Goal: Transaction & Acquisition: Purchase product/service

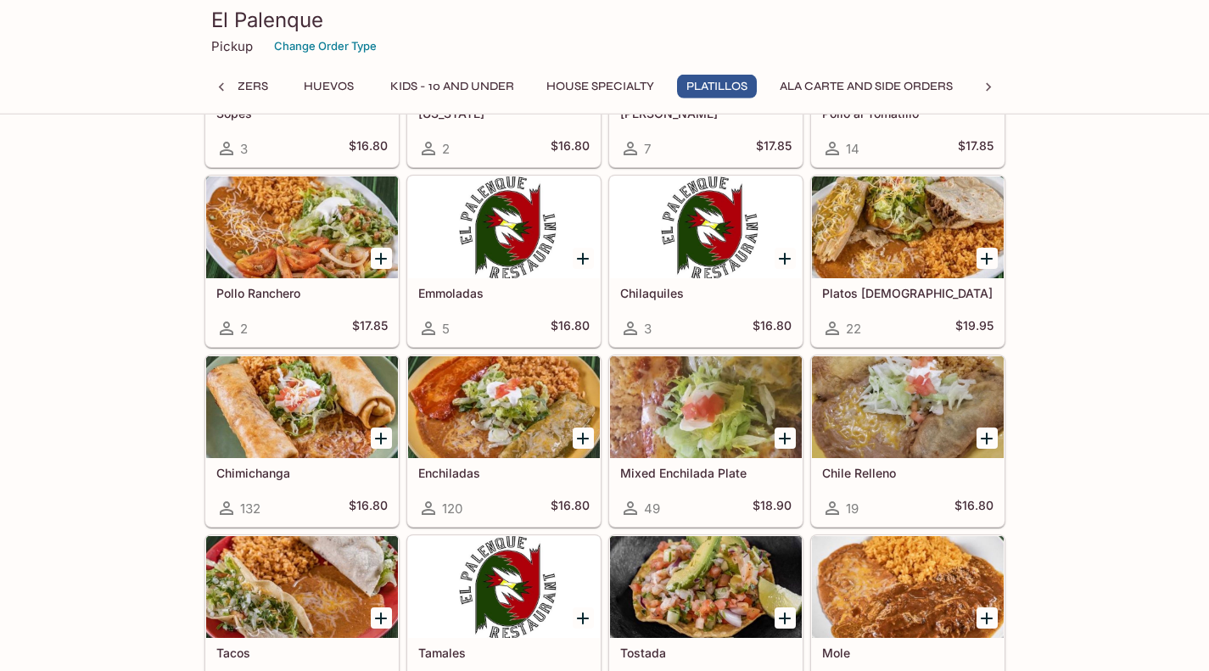
scroll to position [2114, 0]
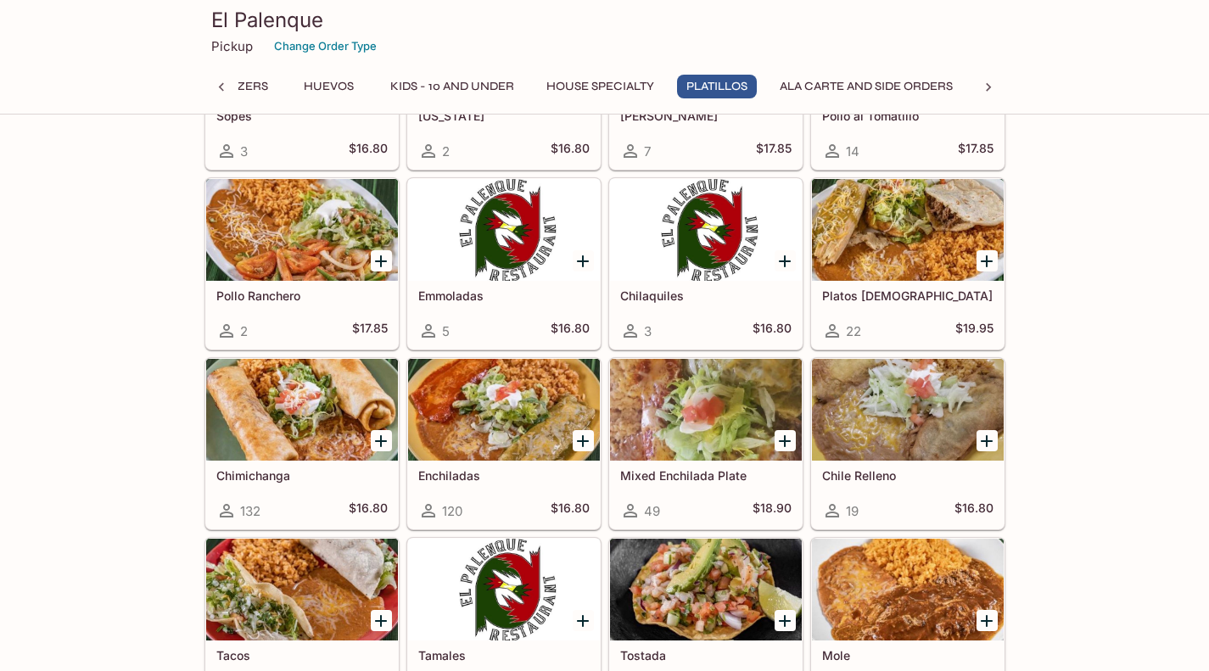
click at [271, 442] on div at bounding box center [302, 410] width 192 height 102
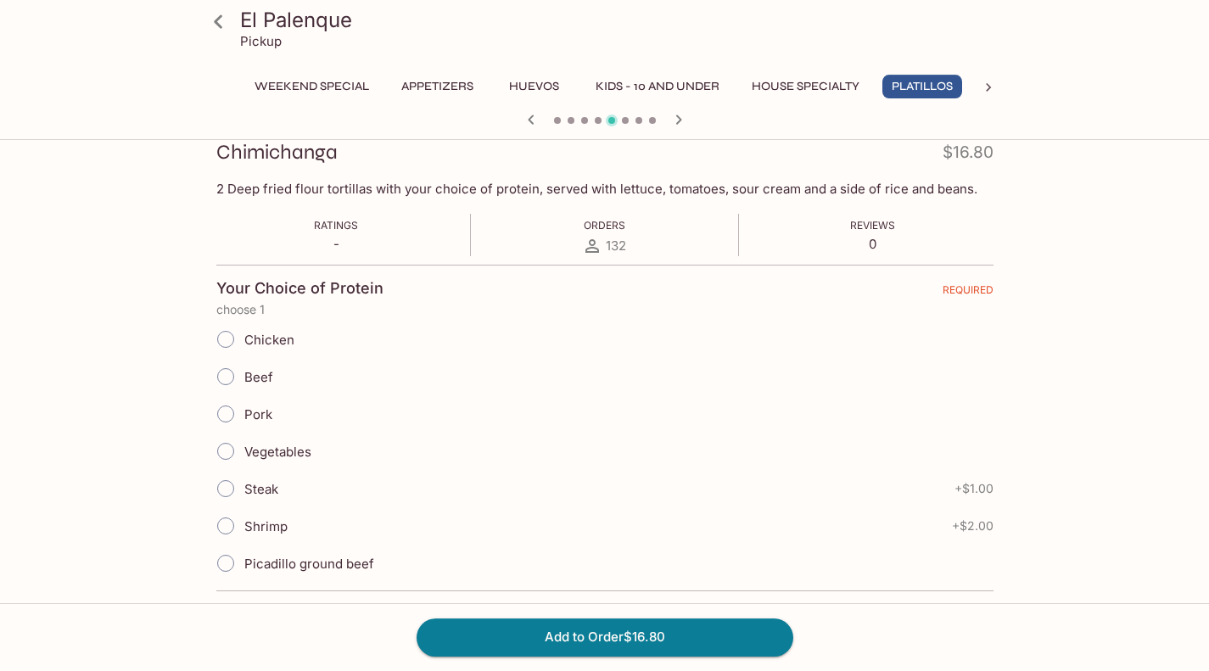
scroll to position [299, 0]
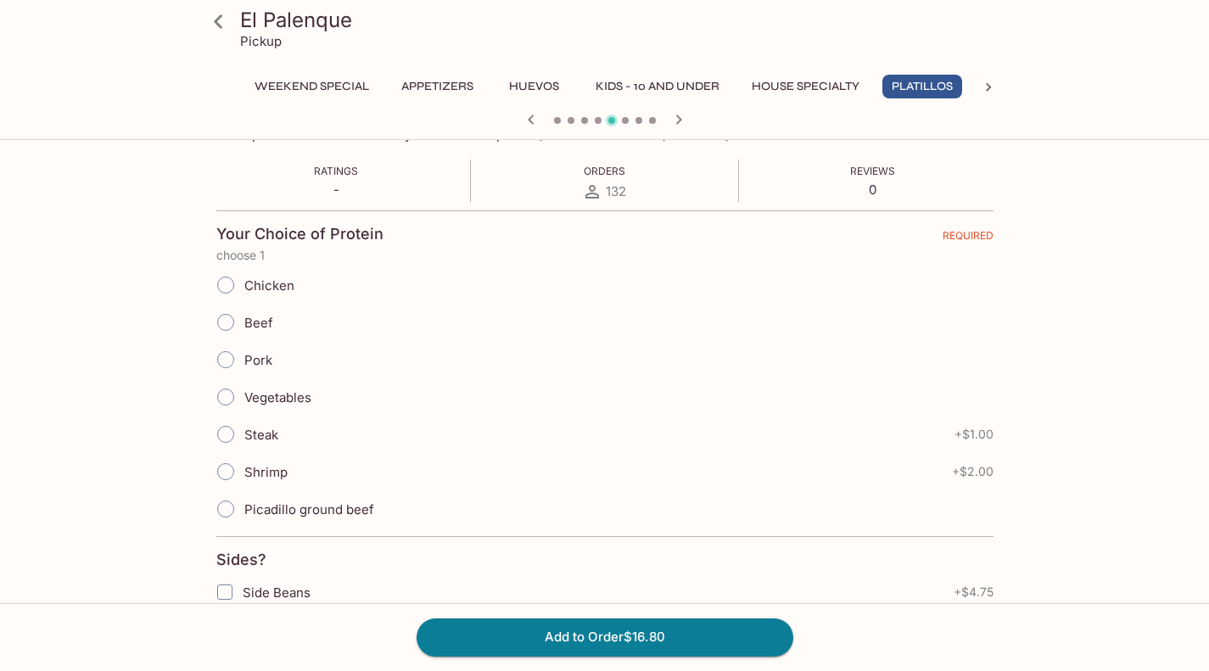
click at [223, 439] on input "Steak" at bounding box center [226, 435] width 36 height 36
radio input "true"
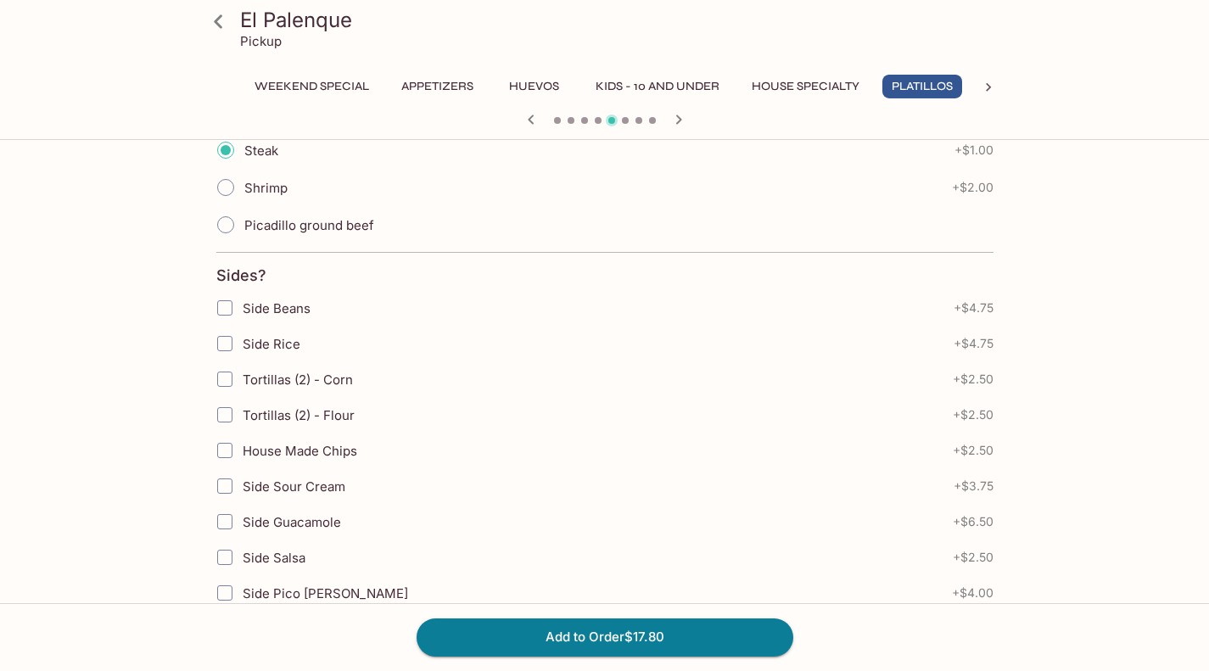
scroll to position [584, 0]
click at [218, 351] on input "Side Rice" at bounding box center [225, 343] width 34 height 34
checkbox input "true"
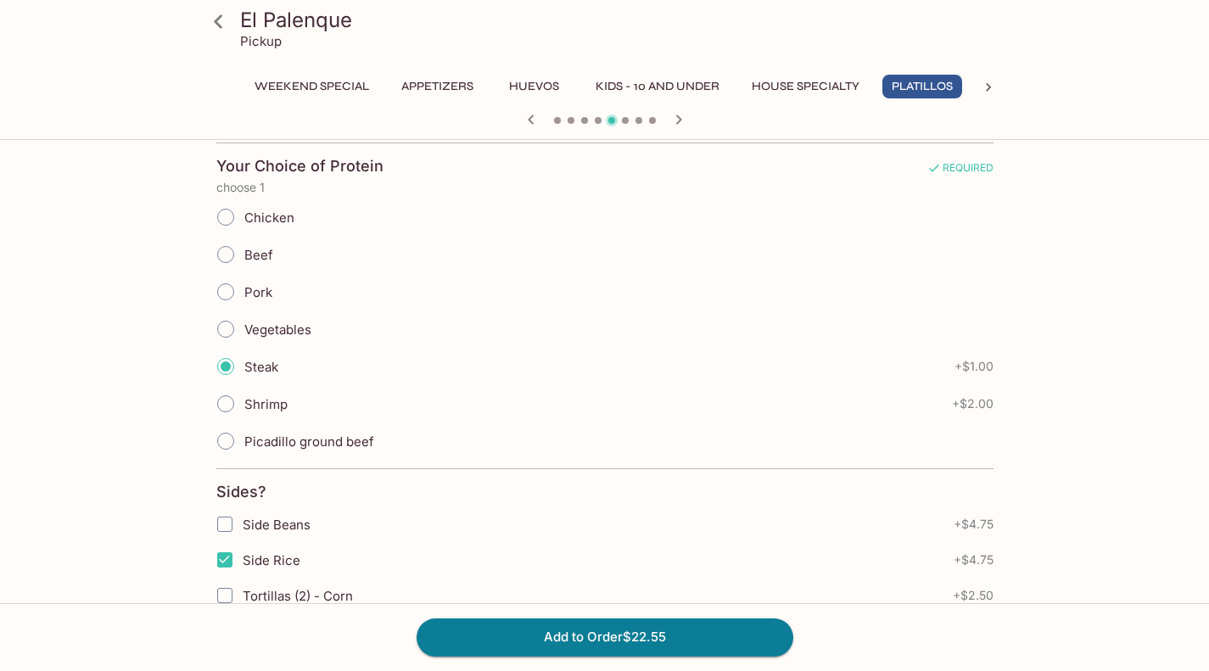
scroll to position [638, 0]
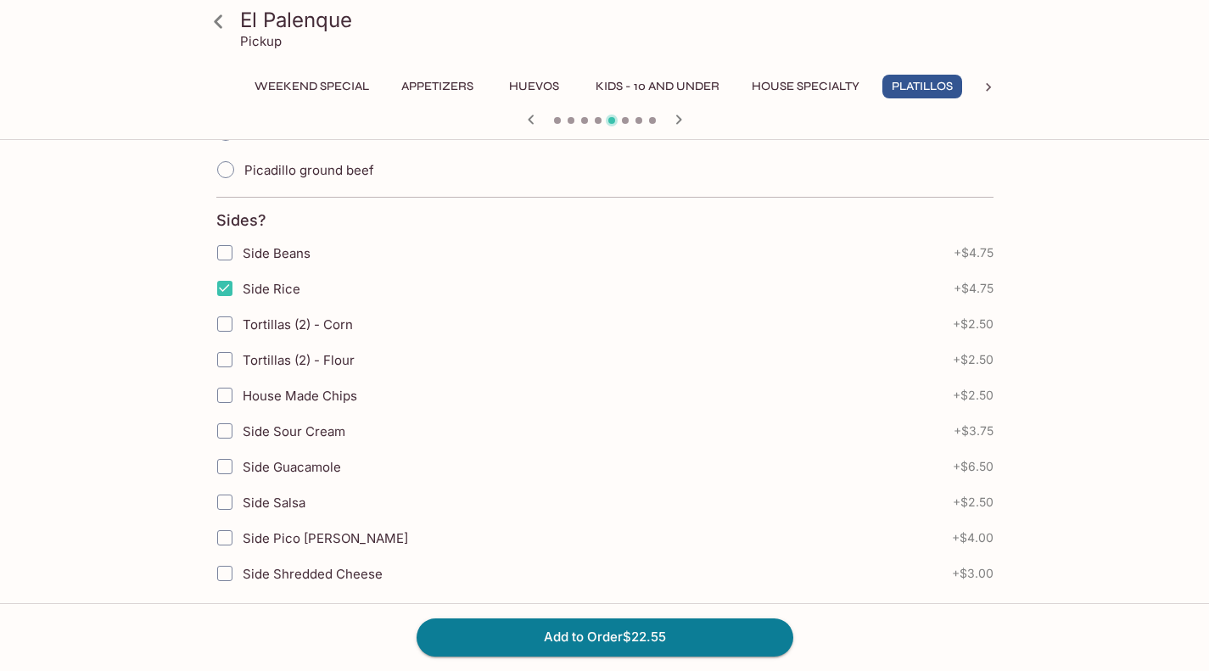
click at [227, 254] on input "Side Beans" at bounding box center [225, 253] width 34 height 34
checkbox input "true"
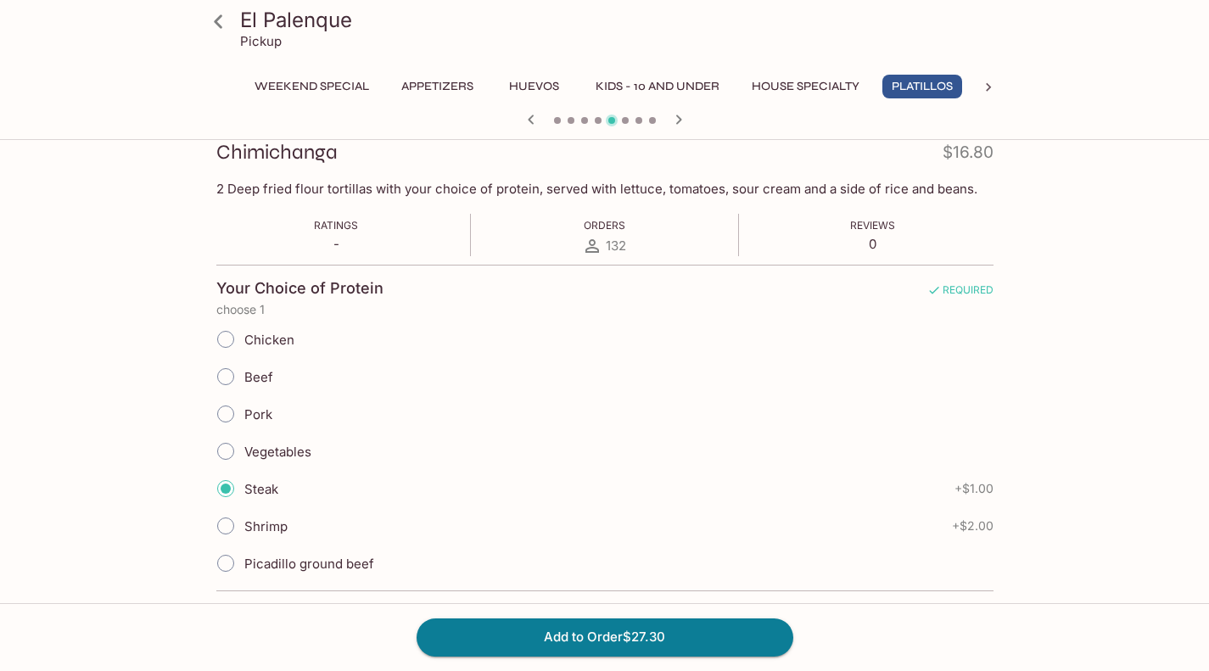
scroll to position [394, 0]
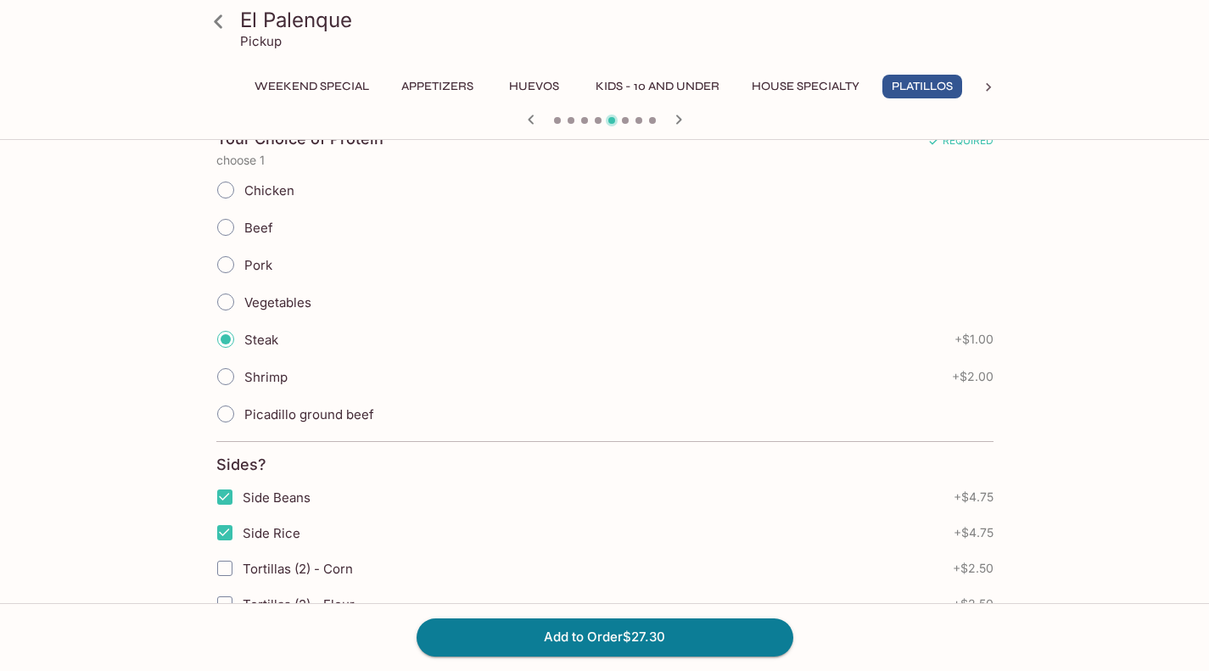
click at [233, 416] on input "Picadillo ground beef" at bounding box center [226, 414] width 36 height 36
radio input "true"
click at [223, 345] on input "Steak" at bounding box center [226, 340] width 36 height 36
radio input "true"
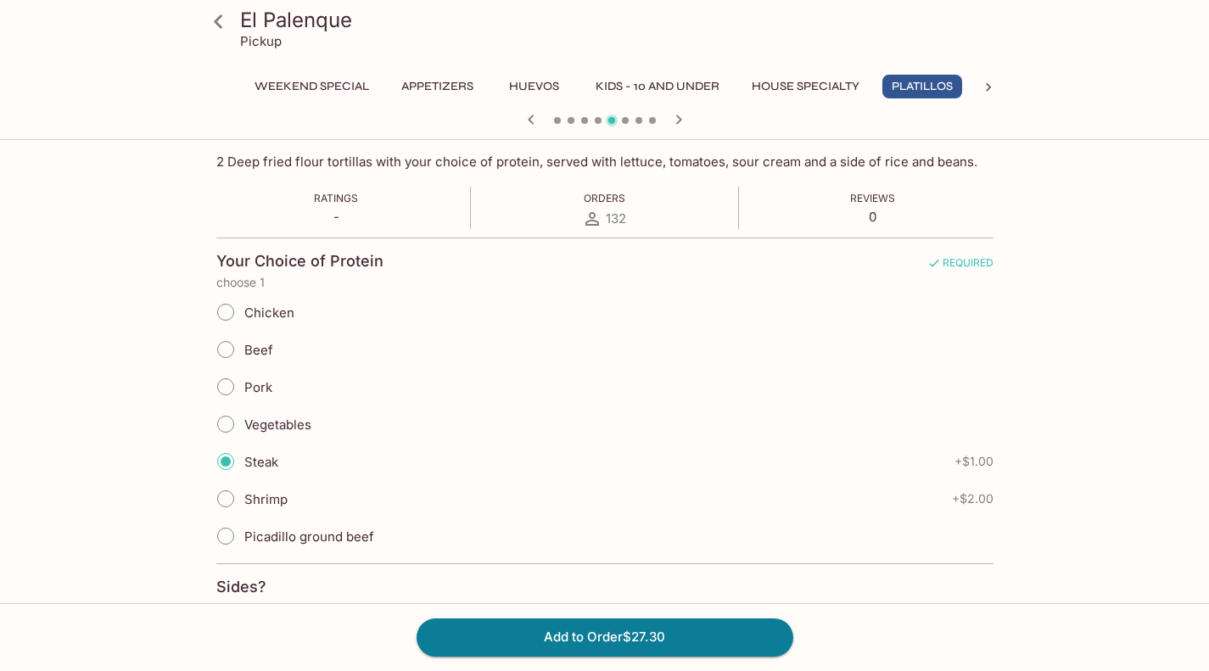
scroll to position [0, 0]
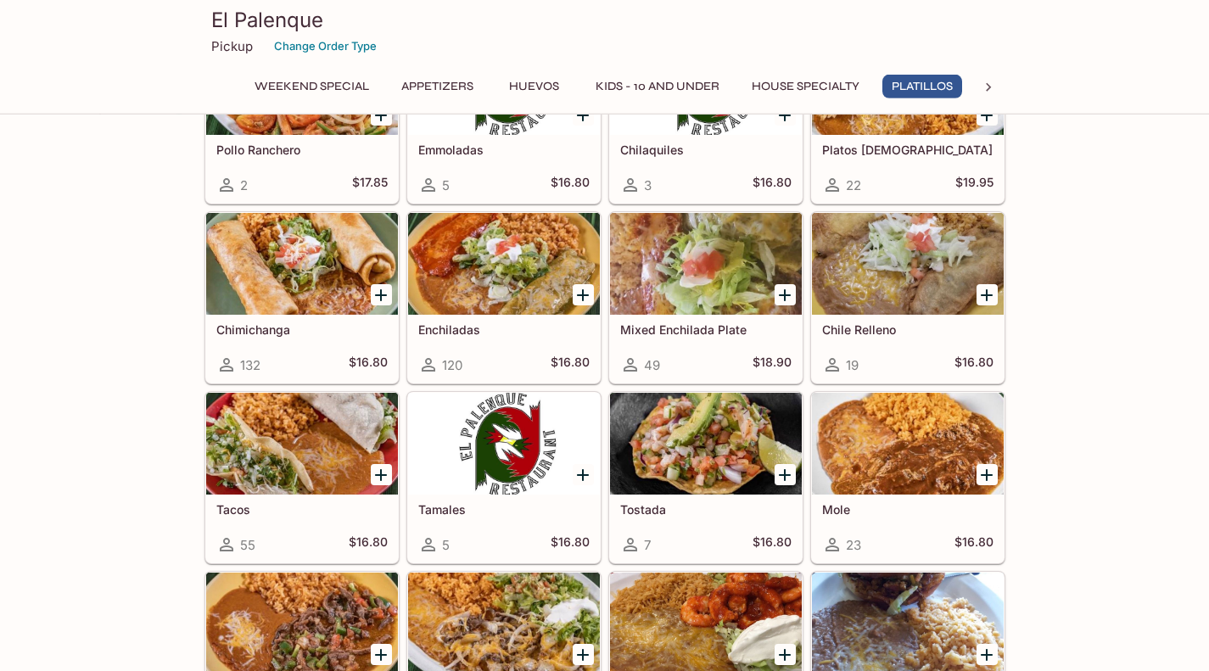
scroll to position [2064, 0]
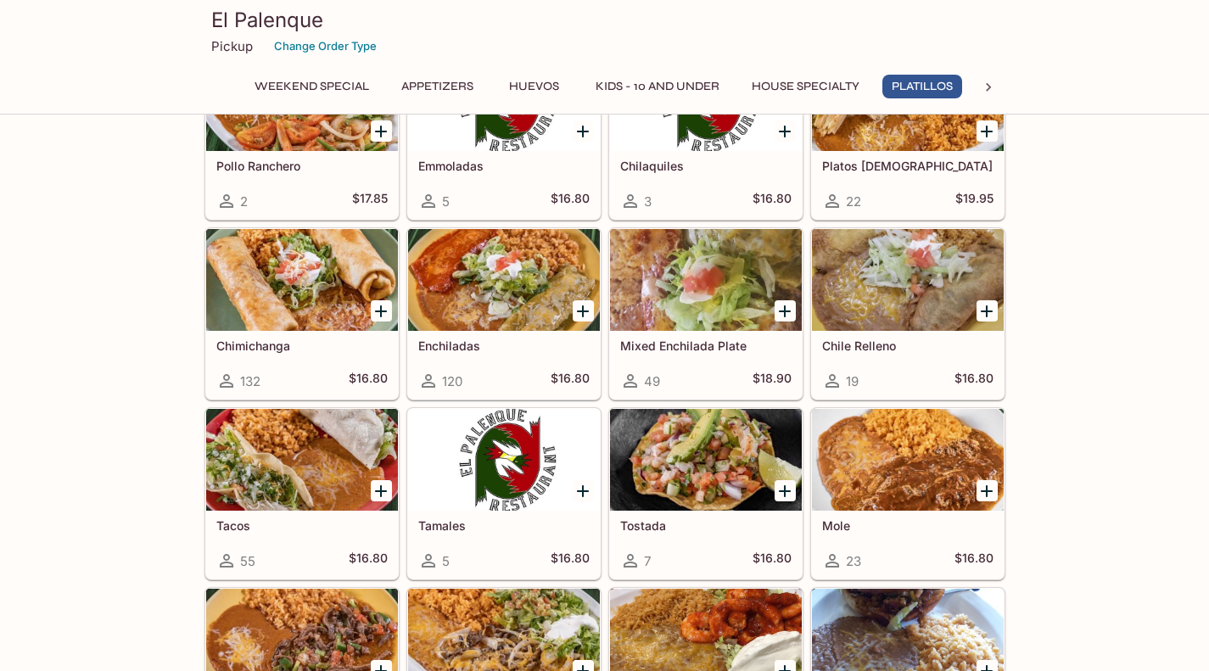
click at [299, 310] on div at bounding box center [302, 280] width 192 height 102
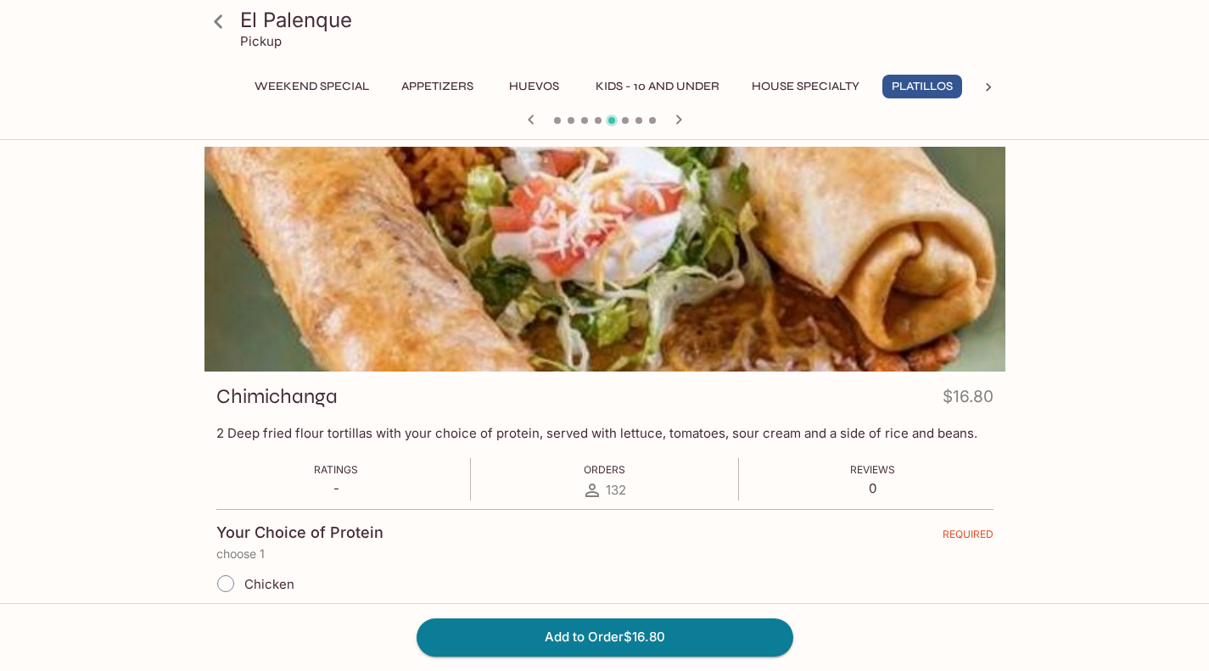
scroll to position [353, 0]
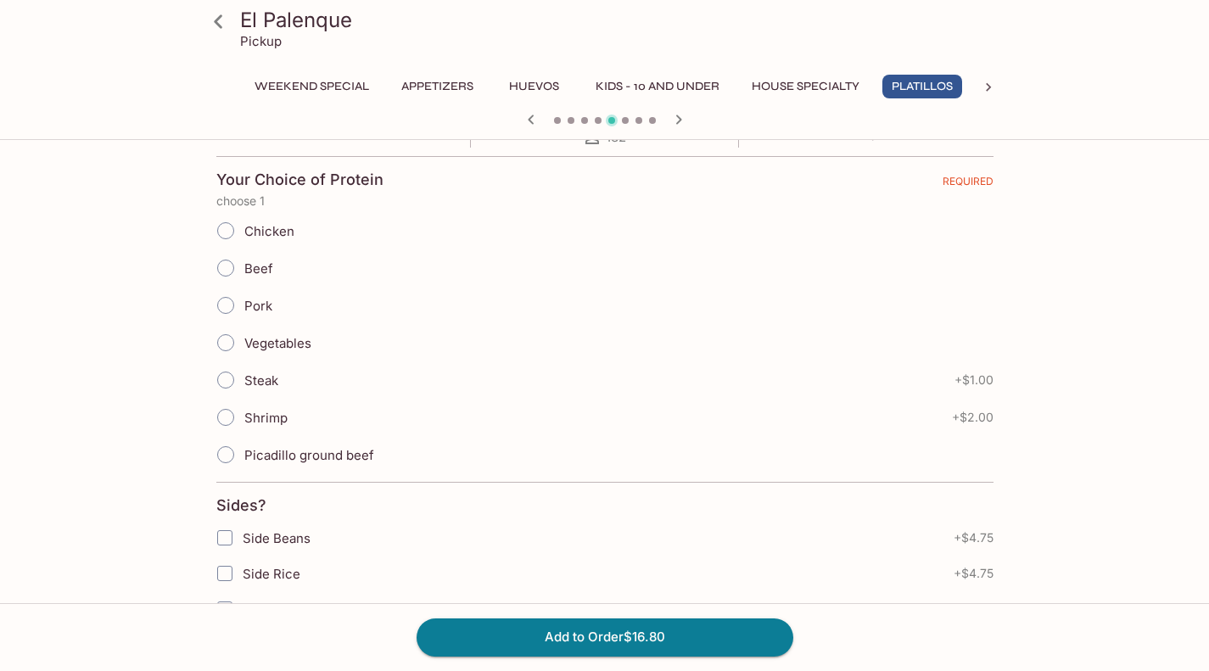
click at [227, 376] on input "Steak" at bounding box center [226, 380] width 36 height 36
radio input "true"
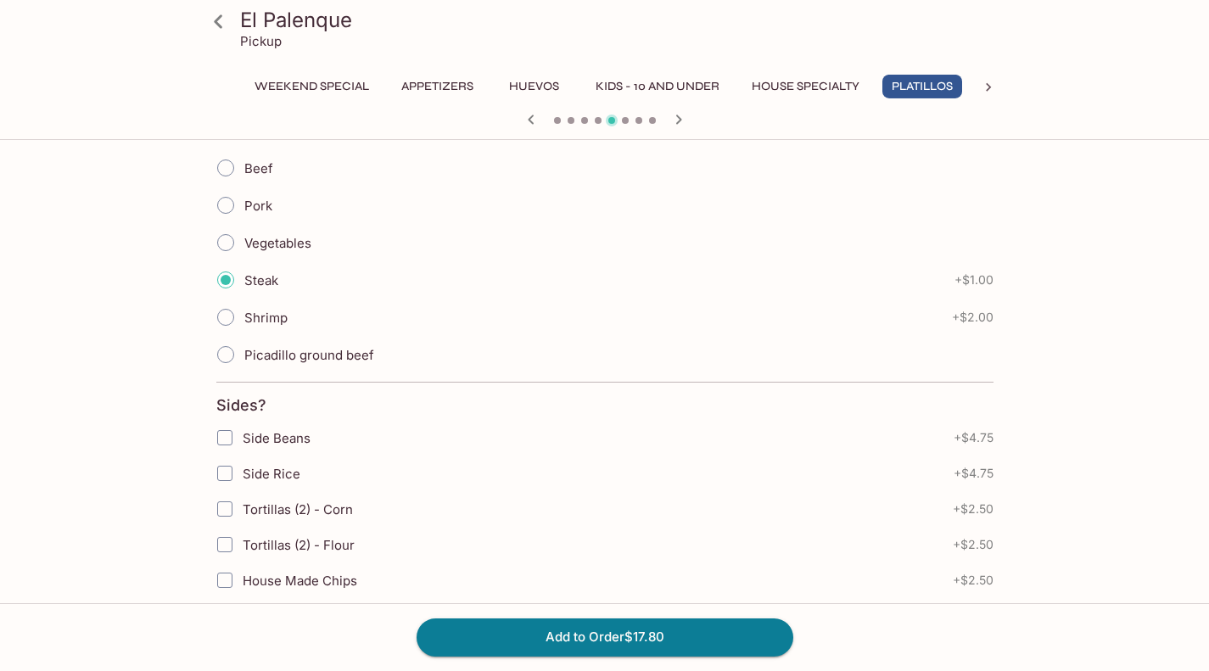
scroll to position [502, 0]
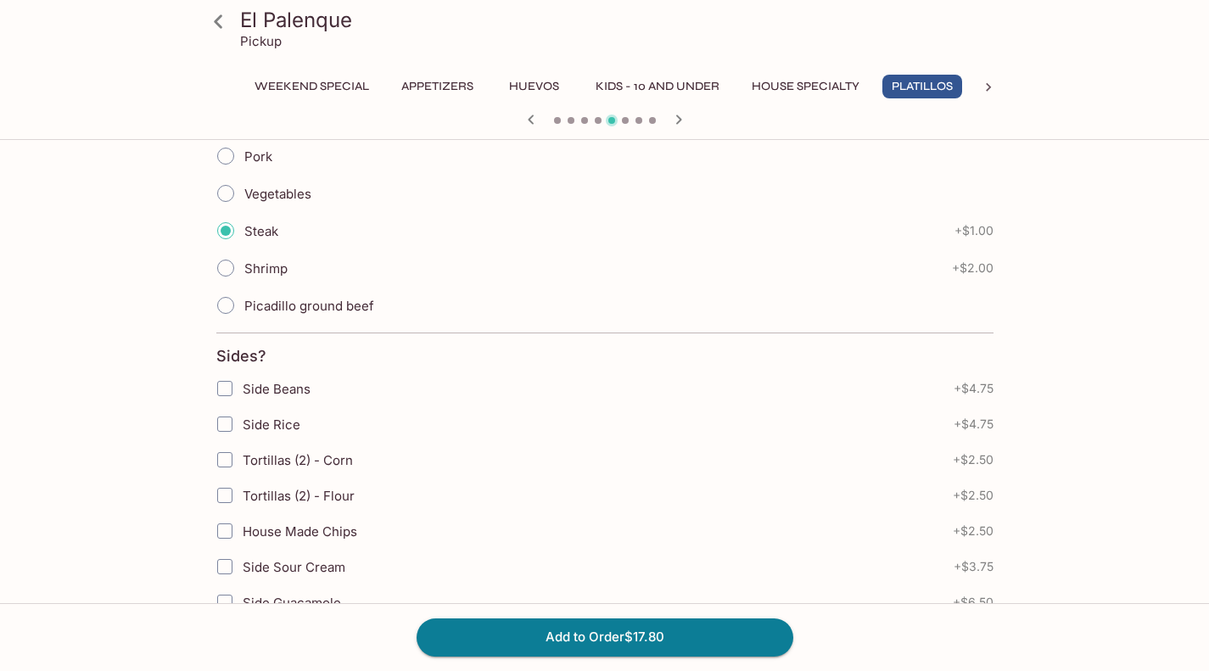
click at [228, 384] on input "Side Beans" at bounding box center [225, 389] width 34 height 34
checkbox input "true"
click at [223, 424] on input "Side Rice" at bounding box center [225, 424] width 34 height 34
checkbox input "true"
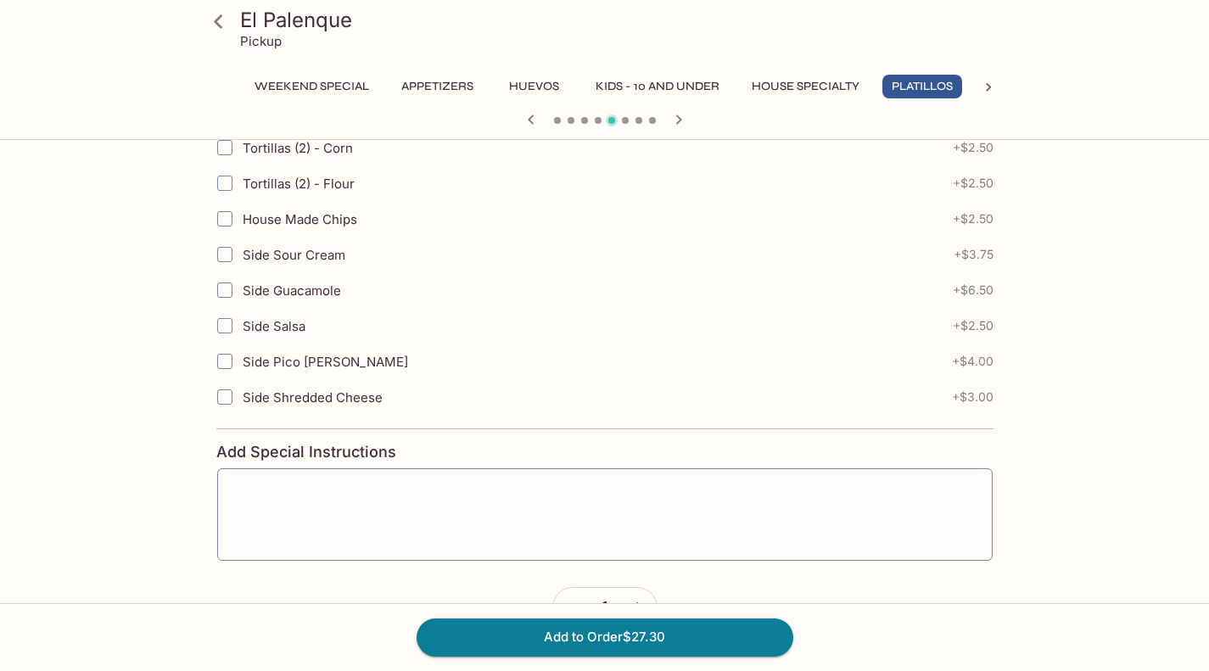
scroll to position [652, 0]
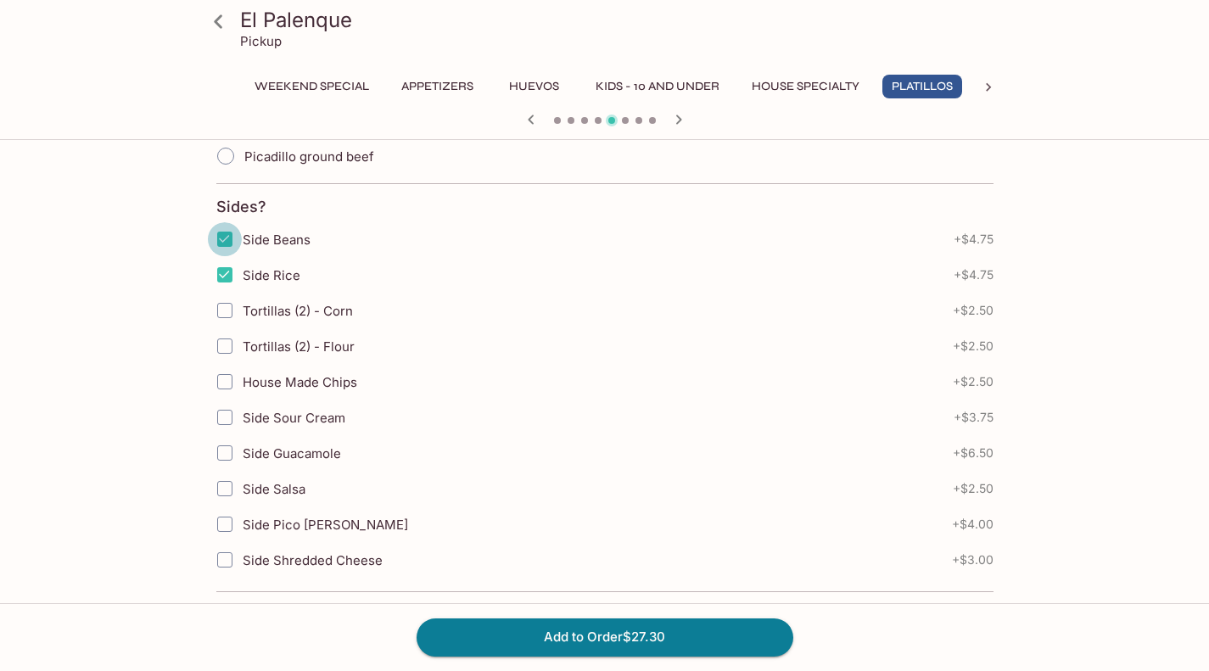
click at [233, 244] on input "Side Beans" at bounding box center [225, 239] width 34 height 34
checkbox input "false"
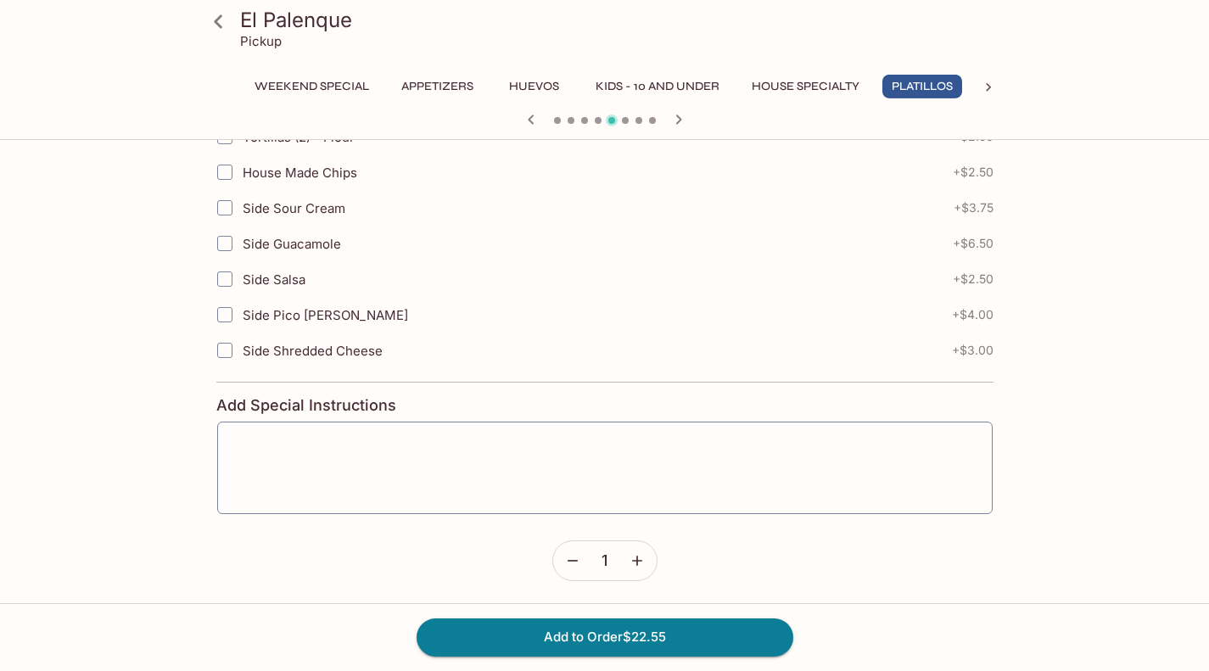
scroll to position [910, 0]
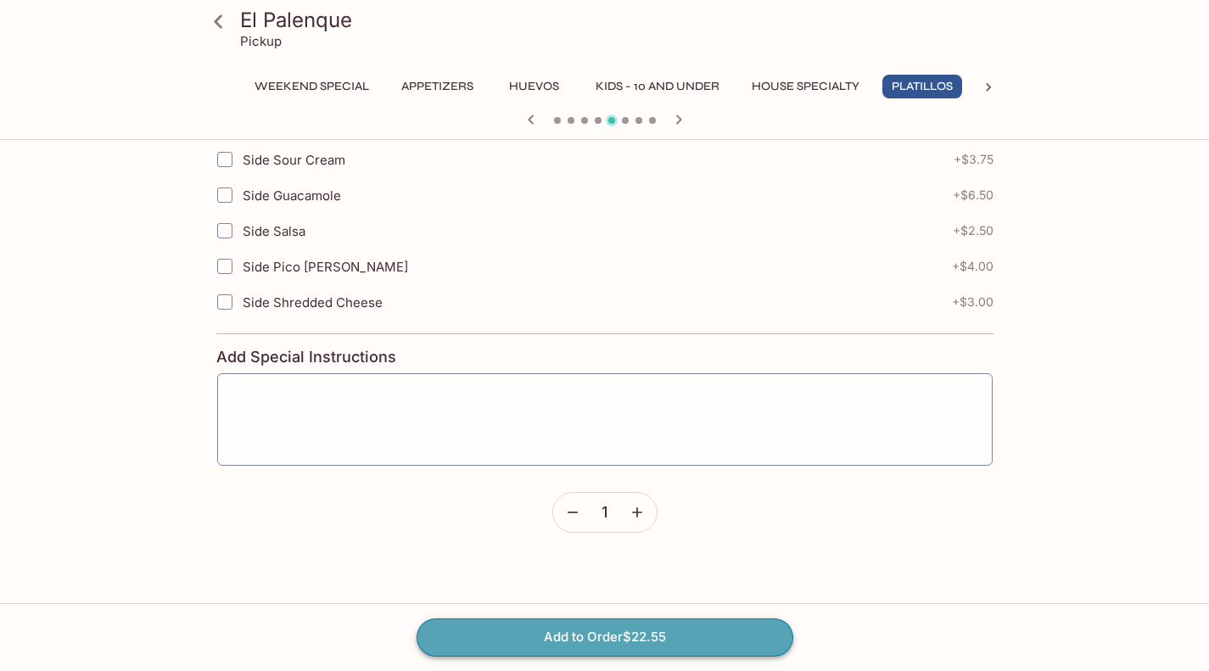
click at [550, 648] on button "Add to Order $22.55" at bounding box center [605, 637] width 377 height 37
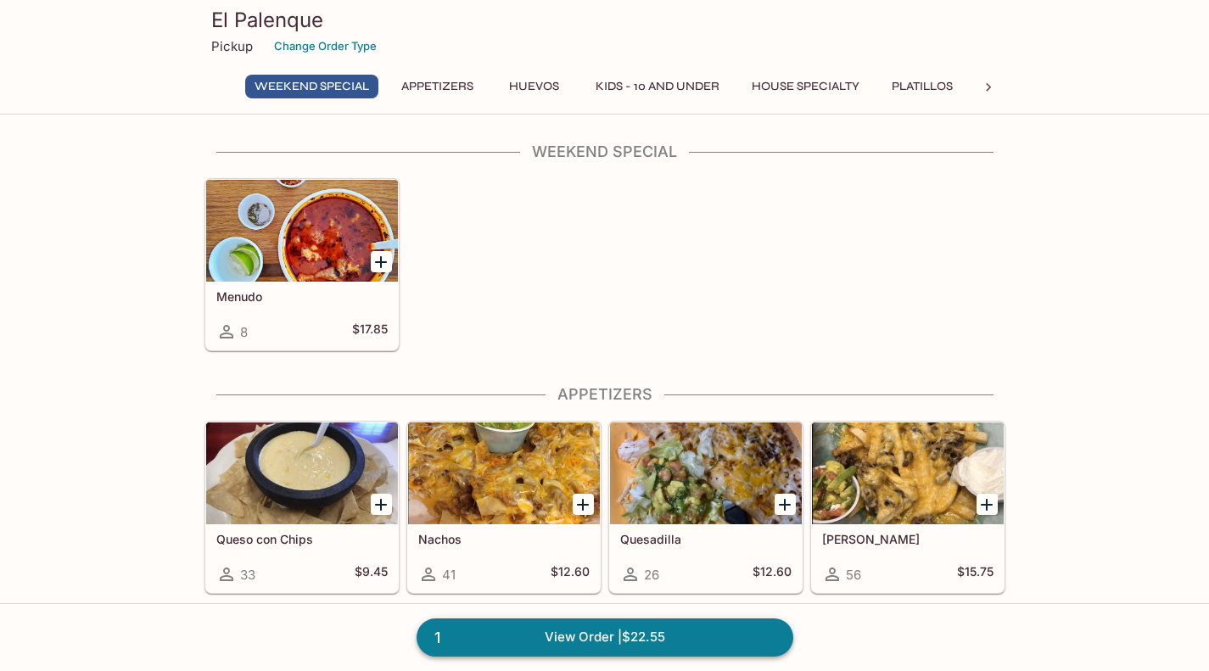
click at [502, 621] on link "1 View Order | $22.55" at bounding box center [605, 637] width 377 height 37
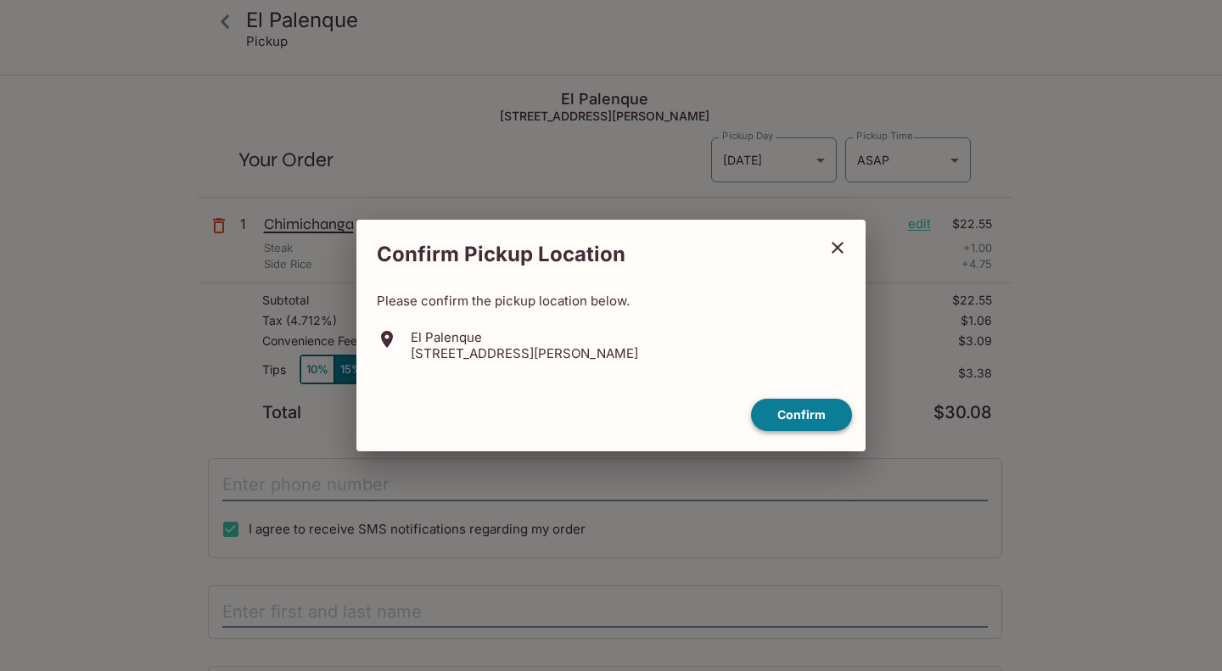
click at [810, 418] on button "Confirm" at bounding box center [801, 415] width 101 height 33
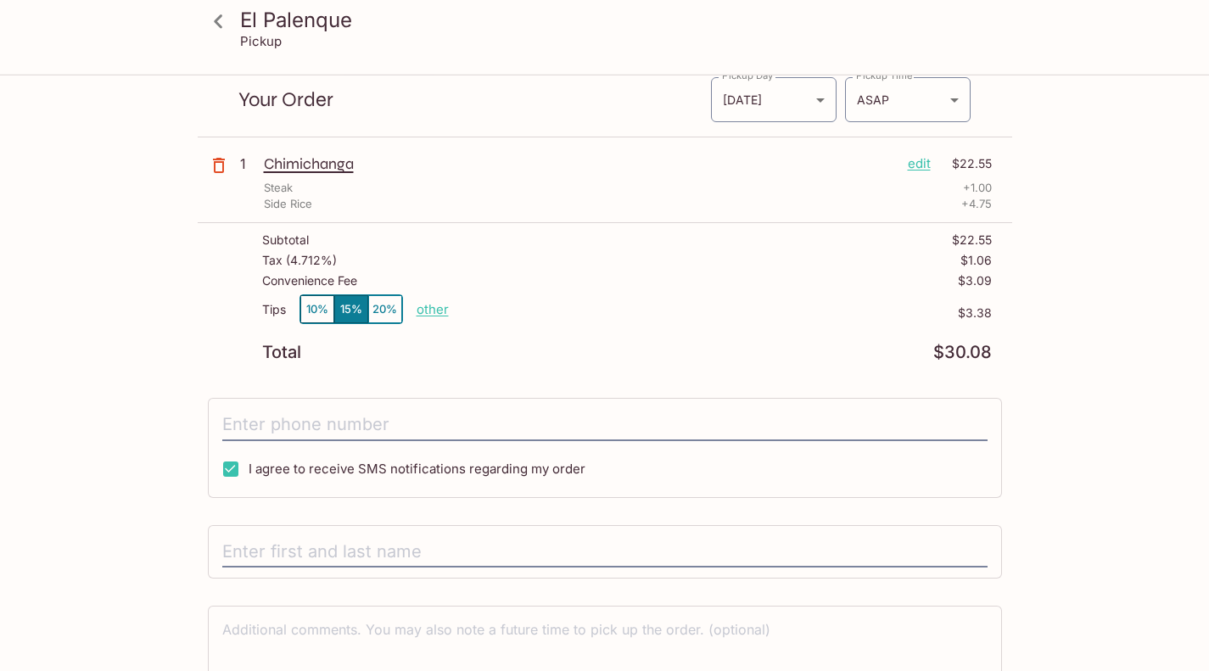
scroll to position [122, 0]
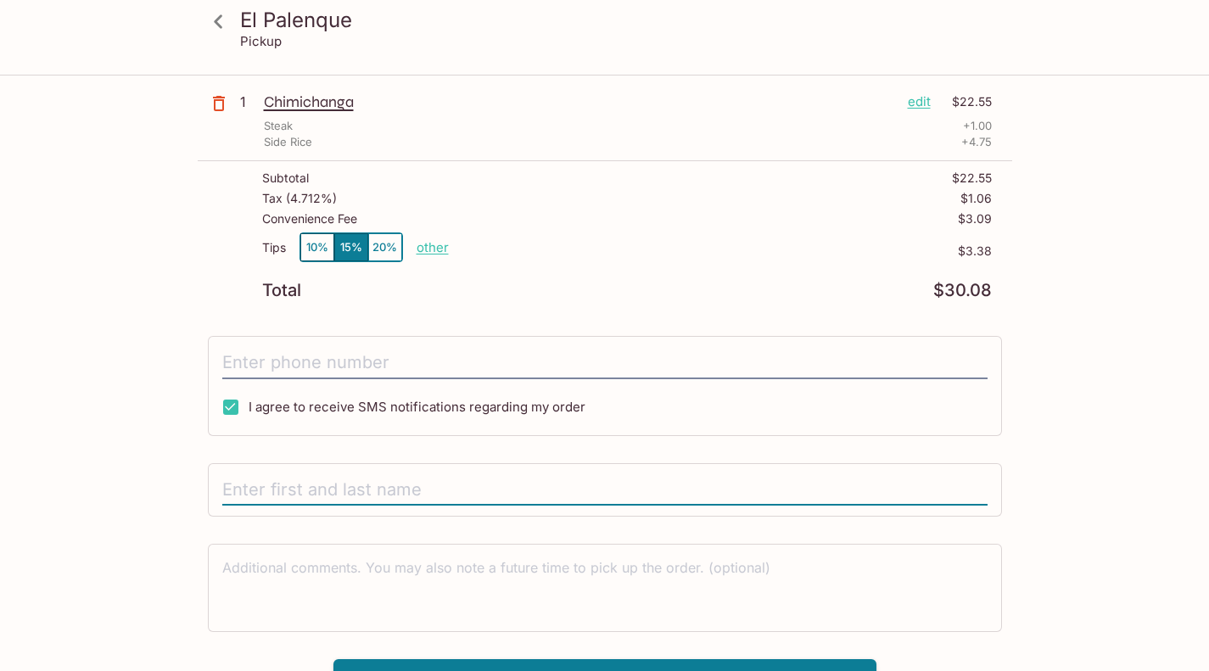
click at [329, 493] on input "text" at bounding box center [604, 490] width 765 height 32
type input "[PERSON_NAME]"
click at [134, 390] on div "El Palenque Pickup El Palenque [STREET_ADDRESS] Your Order Pickup Day [DATE] [D…" at bounding box center [605, 328] width 1086 height 748
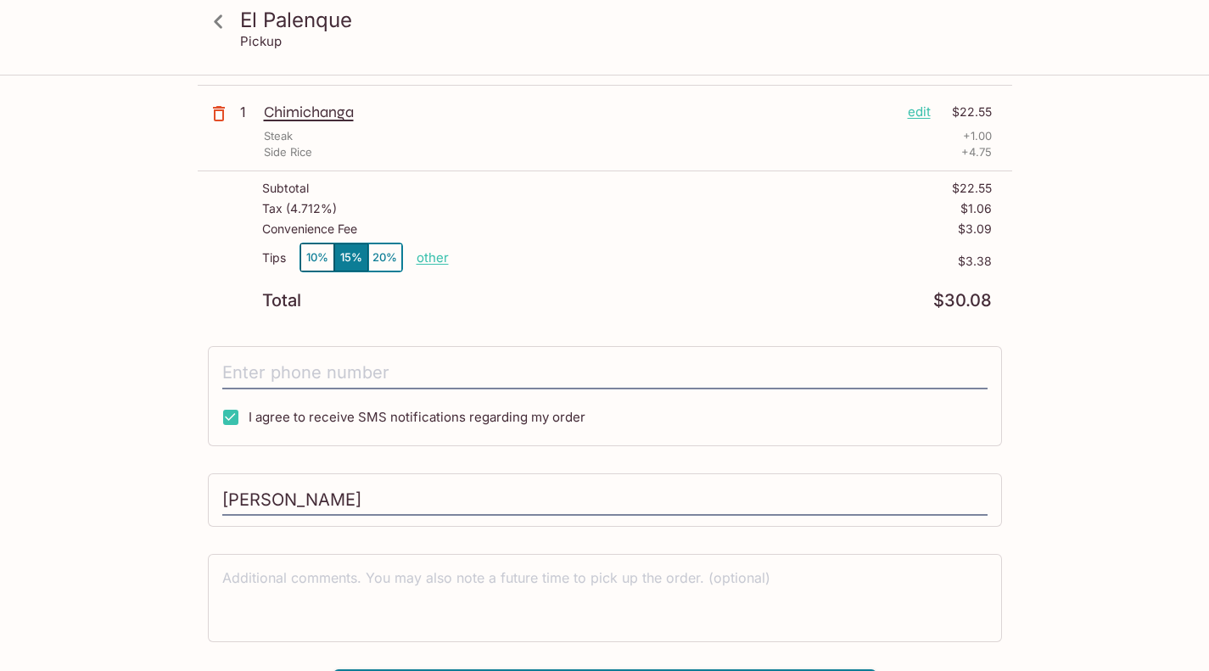
scroll to position [3, 0]
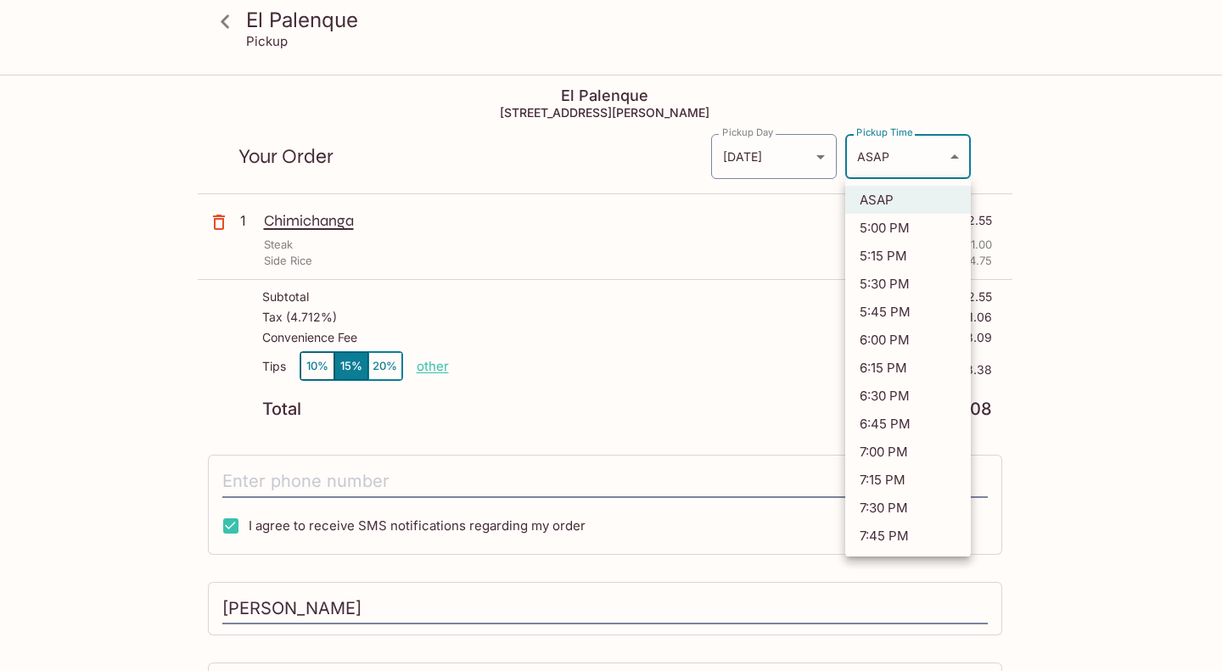
click at [903, 155] on body "El Palenque Pickup El Palenque [STREET_ADDRESS] Your Order Pickup Day [DATE] [D…" at bounding box center [611, 408] width 1222 height 671
click at [1058, 190] on div at bounding box center [611, 335] width 1222 height 671
click at [901, 166] on body "El Palenque Pickup El Palenque [STREET_ADDRESS] Your Order Pickup Day [DATE] [D…" at bounding box center [611, 408] width 1222 height 671
click at [1035, 255] on div at bounding box center [611, 335] width 1222 height 671
